Goal: Task Accomplishment & Management: Use online tool/utility

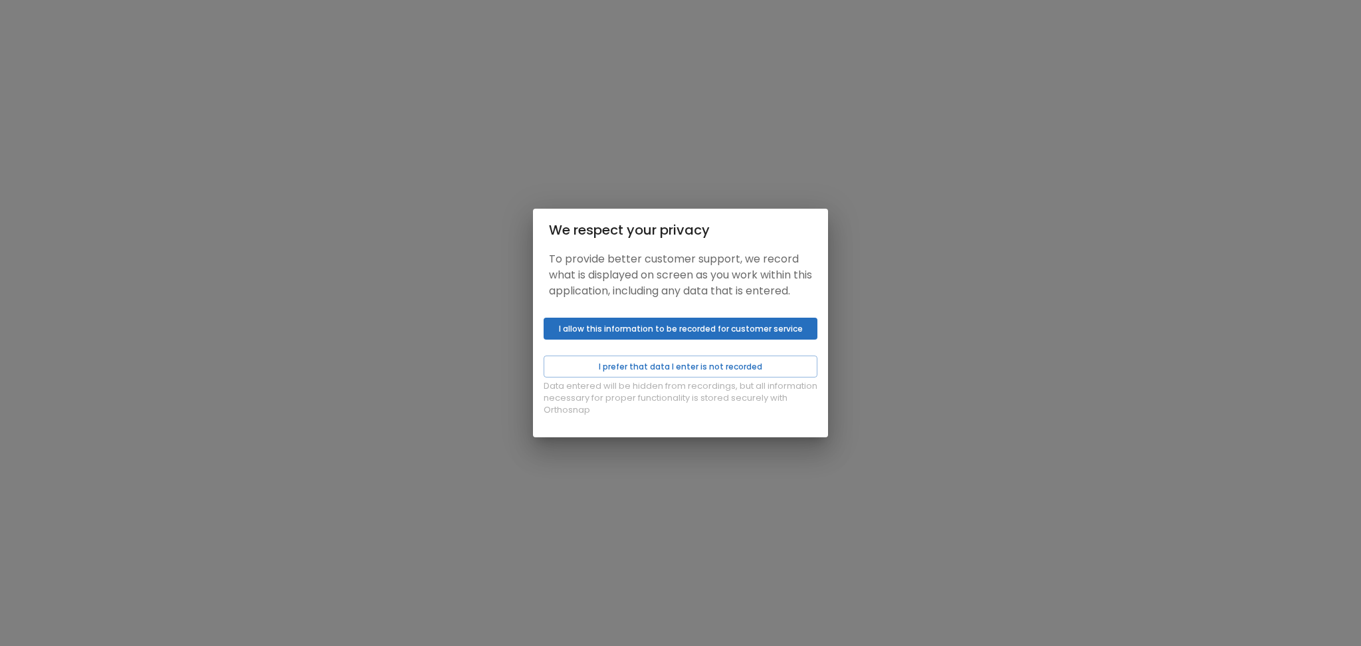
click at [632, 333] on button "I allow this information to be recorded for customer service" at bounding box center [681, 329] width 274 height 22
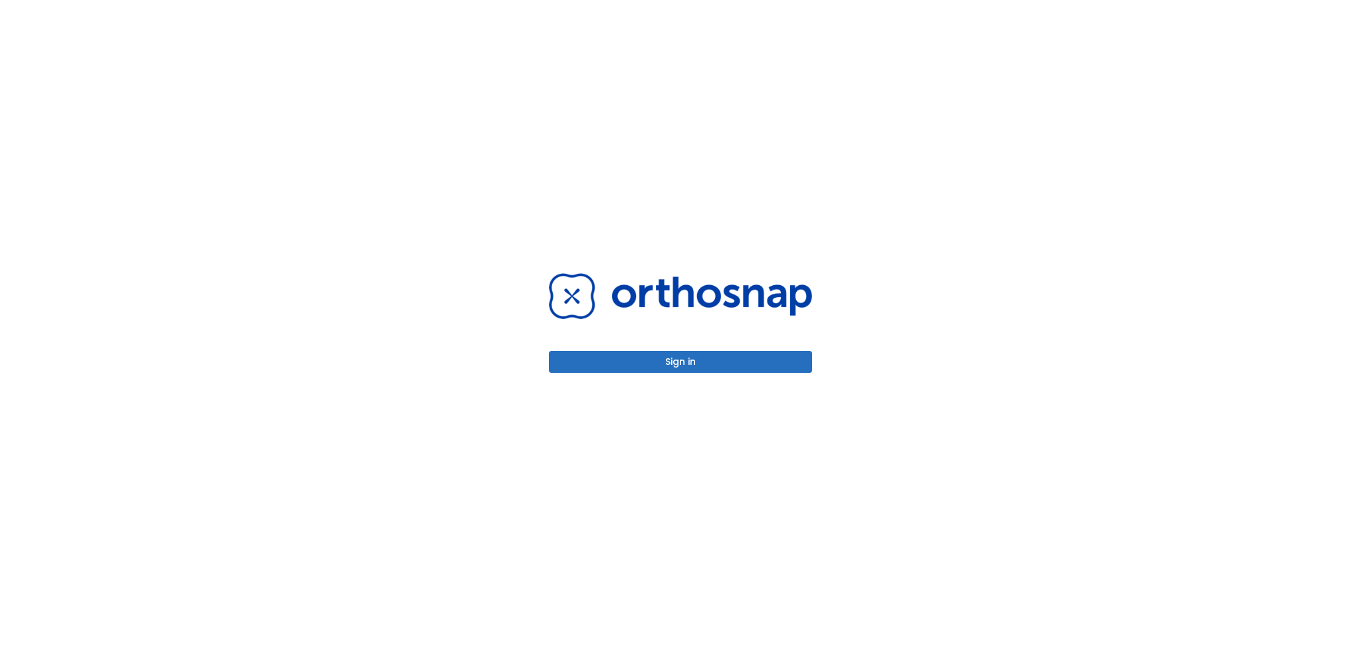
click at [632, 374] on div "Sign in" at bounding box center [680, 323] width 295 height 646
click at [619, 363] on button "Sign in" at bounding box center [680, 362] width 263 height 22
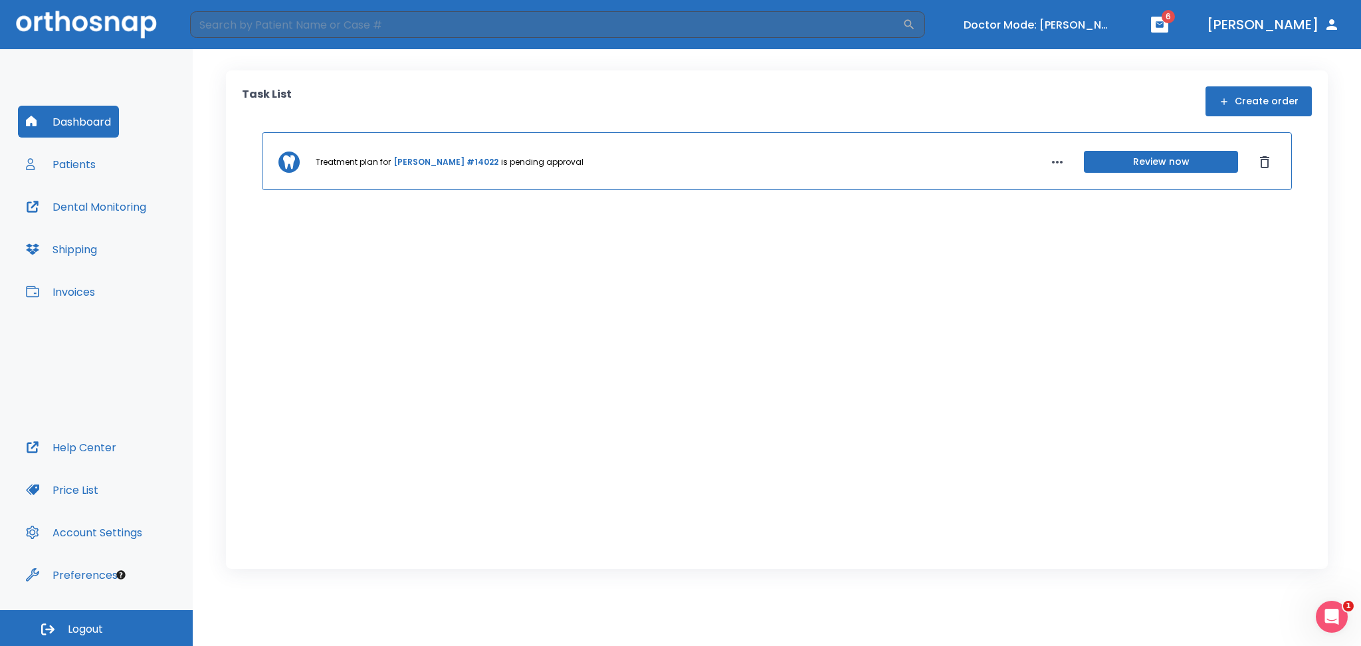
click at [1125, 159] on button "Review now" at bounding box center [1161, 162] width 154 height 22
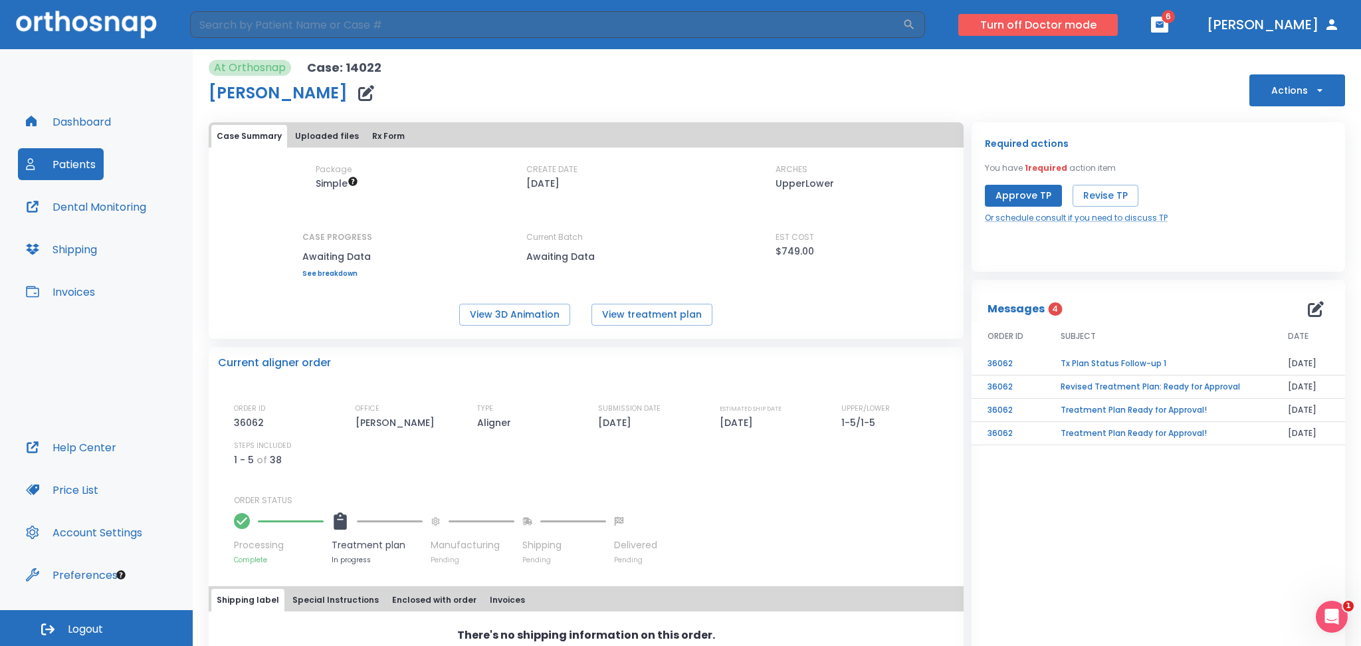
click at [1068, 23] on button "Turn off Doctor mode" at bounding box center [1037, 25] width 159 height 22
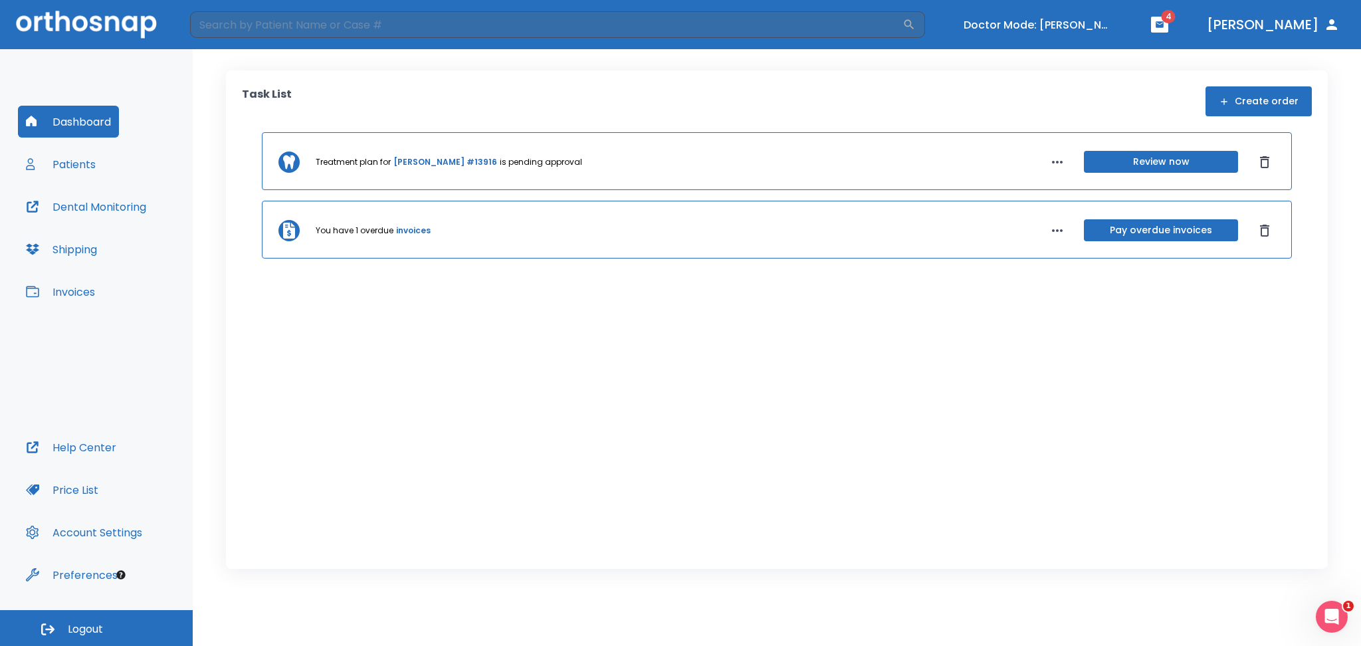
click at [1151, 157] on button "Review now" at bounding box center [1161, 162] width 154 height 22
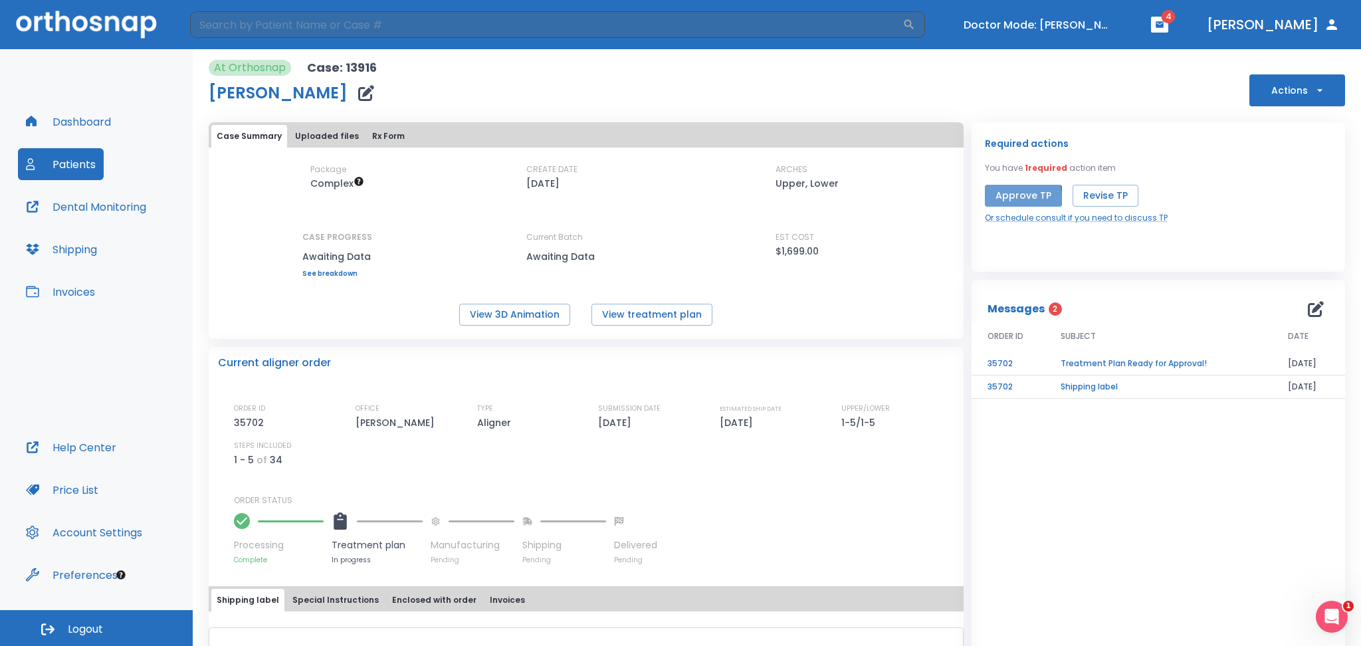
click at [1003, 197] on button "Approve TP" at bounding box center [1023, 196] width 77 height 22
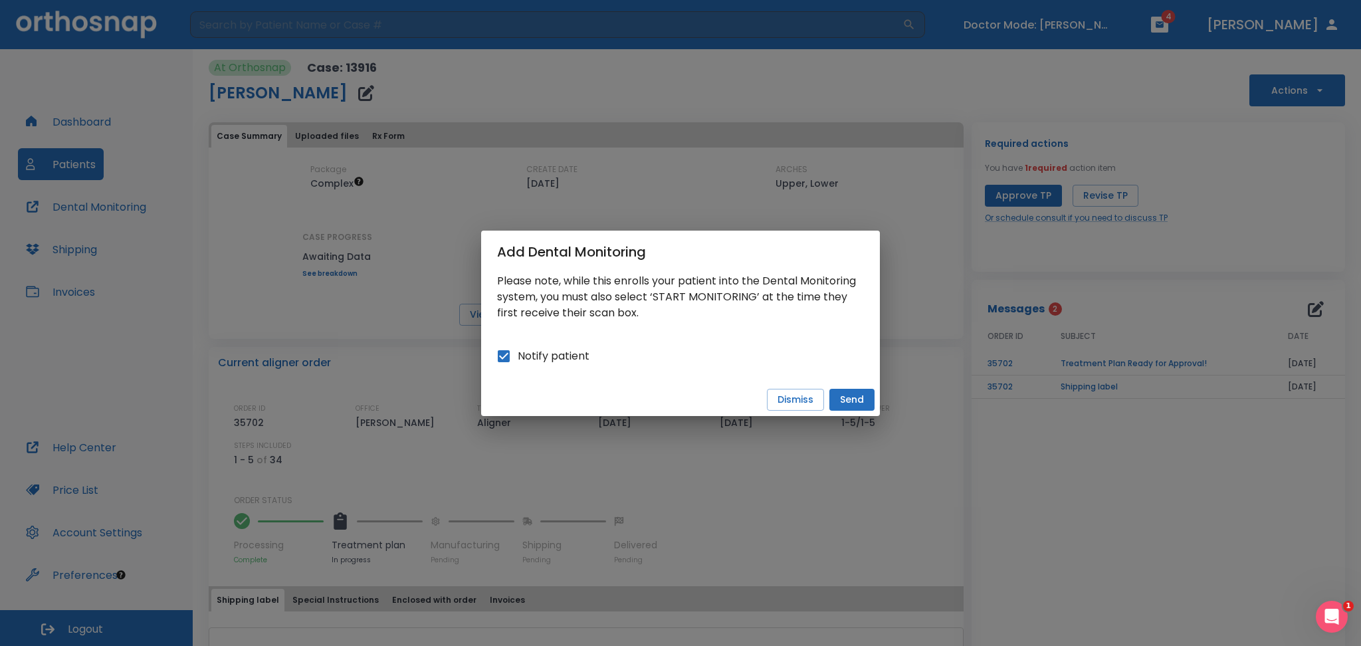
click at [862, 403] on button "Send" at bounding box center [851, 400] width 45 height 22
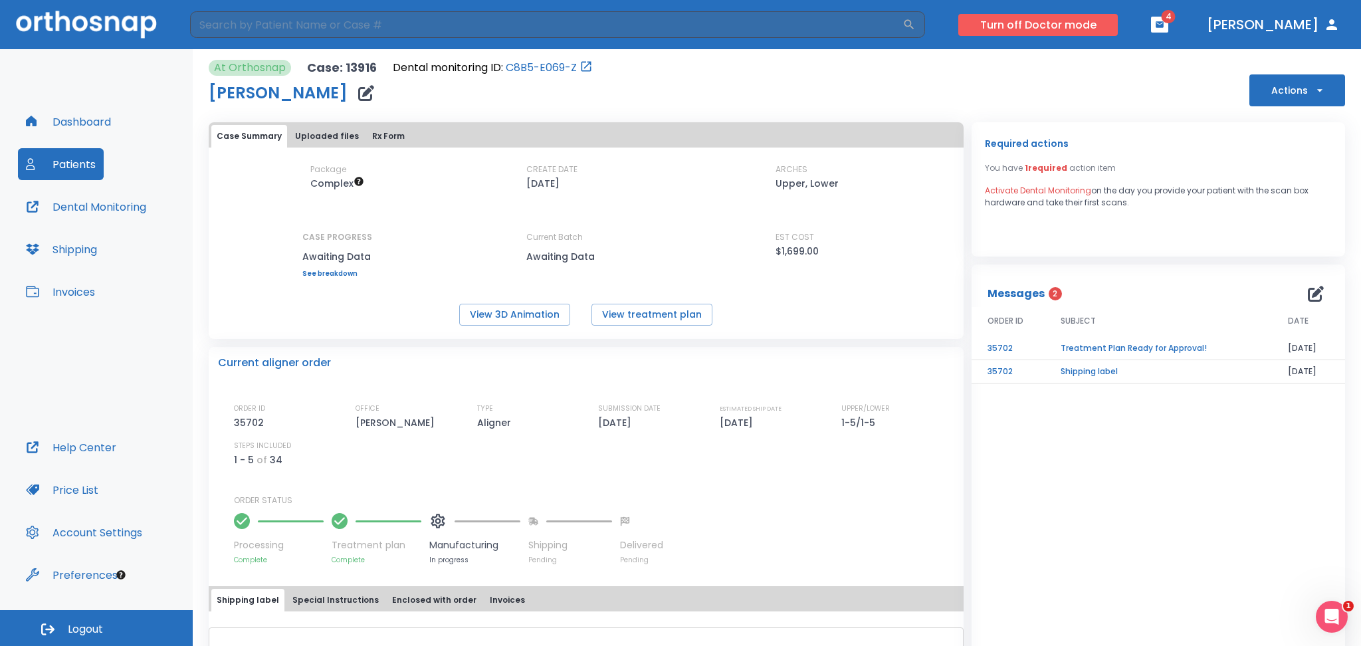
click at [1070, 25] on button "Turn off Doctor mode" at bounding box center [1037, 25] width 159 height 22
